Goal: Information Seeking & Learning: Learn about a topic

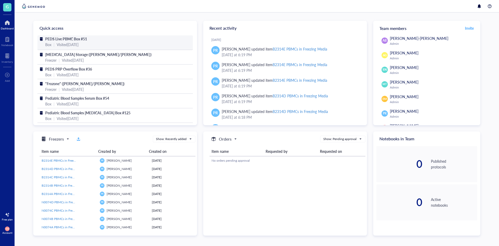
click at [80, 36] on span "PEDS Live PBMC Box #51" at bounding box center [66, 38] width 42 height 5
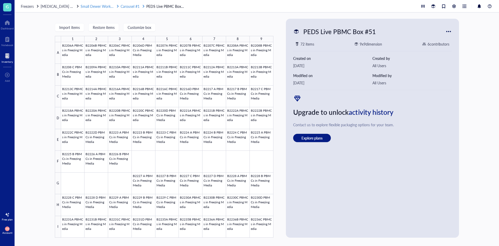
click at [134, 8] on span "Carousel #1" at bounding box center [130, 6] width 19 height 5
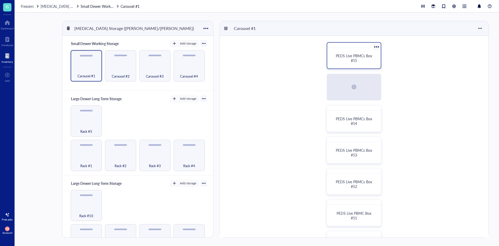
click at [331, 58] on div "PEDS Live PBMCs Box #55" at bounding box center [354, 58] width 49 height 16
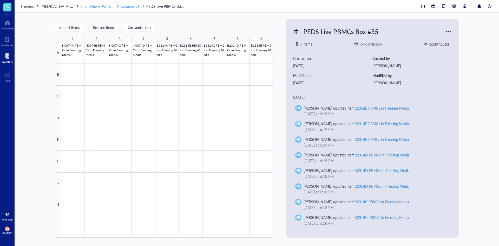
click at [135, 7] on span "Carousel #1" at bounding box center [130, 6] width 19 height 5
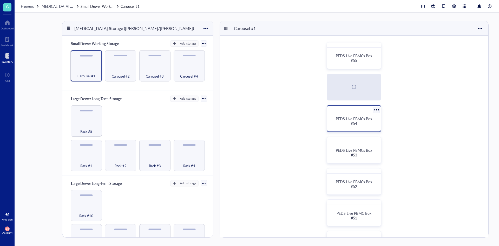
click at [344, 112] on div "PEDS Live PBMCs Box #54" at bounding box center [354, 118] width 55 height 27
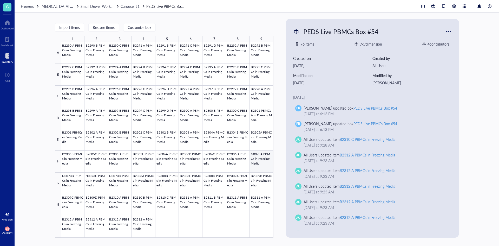
click at [269, 159] on div at bounding box center [167, 139] width 212 height 195
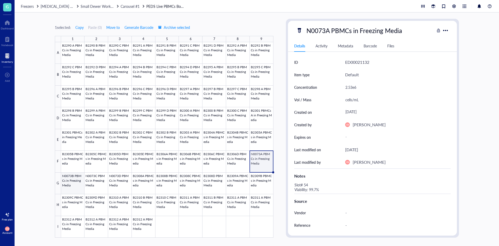
click at [79, 174] on div at bounding box center [167, 139] width 212 height 195
click at [101, 181] on div at bounding box center [167, 139] width 212 height 195
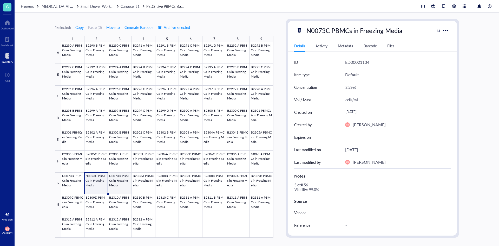
click at [113, 182] on div at bounding box center [167, 139] width 212 height 195
click at [28, 5] on span "Freezers" at bounding box center [27, 6] width 13 height 5
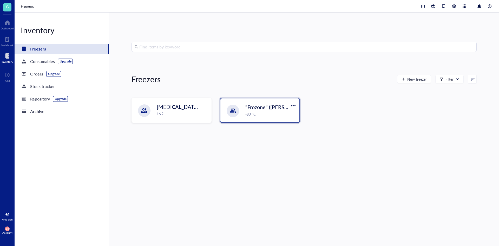
click at [232, 112] on div at bounding box center [233, 111] width 6 height 6
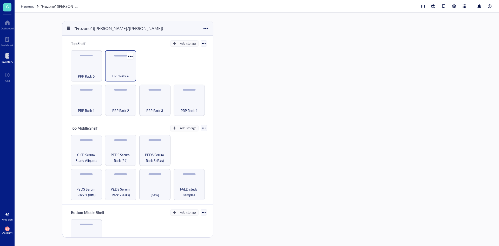
click at [118, 77] on span "PRP Rack 6" at bounding box center [120, 76] width 17 height 6
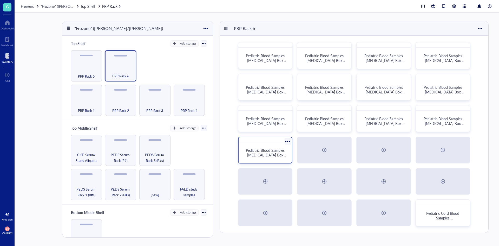
click at [281, 148] on span "Pediatric Blood Samples [MEDICAL_DATA] Box #132" at bounding box center [266, 154] width 41 height 15
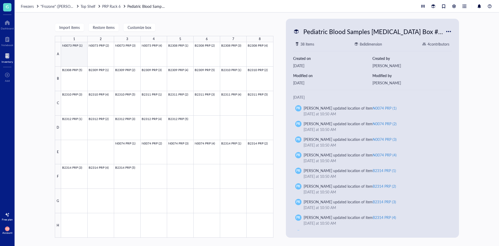
click at [80, 55] on div at bounding box center [167, 139] width 212 height 195
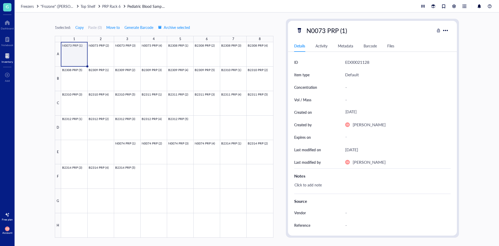
click at [80, 52] on div at bounding box center [167, 139] width 212 height 195
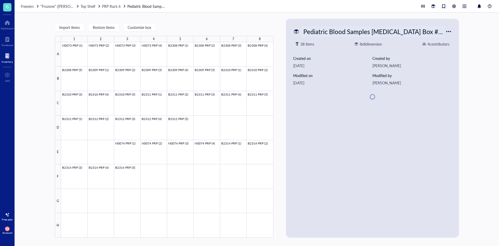
click at [370, 30] on div "Pediatric Blood Samples [MEDICAL_DATA] Box #132" at bounding box center [373, 31] width 145 height 11
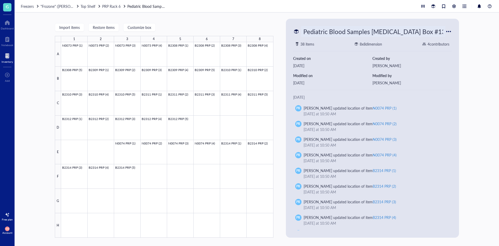
scroll to position [0, 11]
click at [255, 18] on div "Import items Restore items Customize box 1 2 3 4 5 6 7 8 A B C D E F G H N0073 …" at bounding box center [257, 128] width 485 height 233
click at [34, 7] on span "Freezers" at bounding box center [27, 6] width 13 height 5
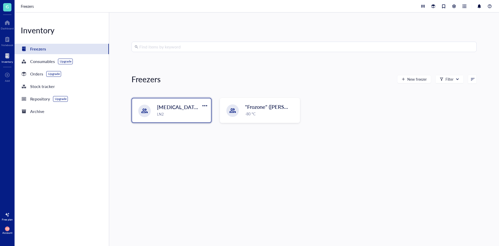
click at [183, 105] on span "[MEDICAL_DATA] Storage ([PERSON_NAME]/[PERSON_NAME])" at bounding box center [232, 106] width 151 height 7
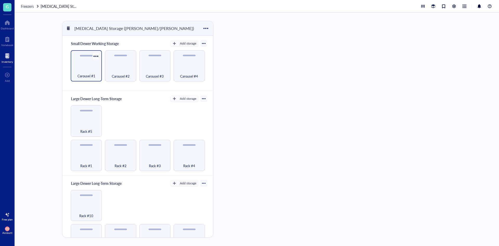
click at [94, 75] on span "Carousel #1" at bounding box center [87, 76] width 18 height 6
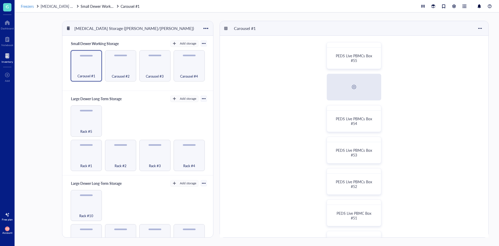
click at [35, 7] on div "Freezers" at bounding box center [30, 6] width 19 height 6
